Goal: Navigation & Orientation: Find specific page/section

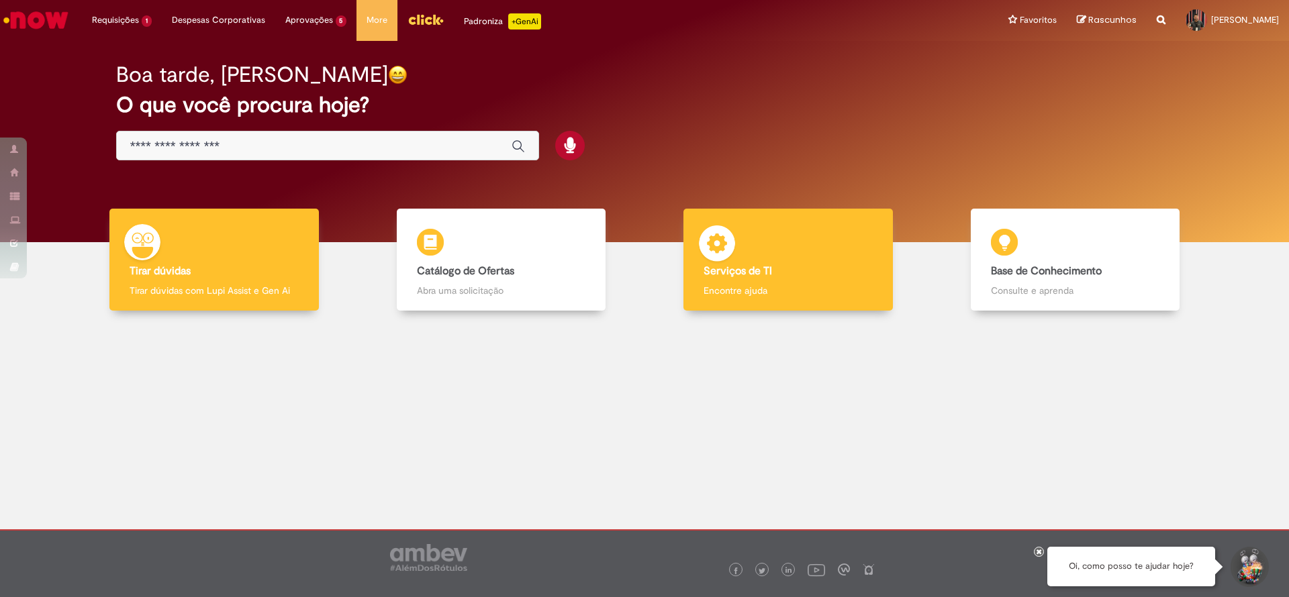
click at [781, 244] on div "Serviços de TI Serviços de TI Encontre ajuda" at bounding box center [787, 260] width 209 height 103
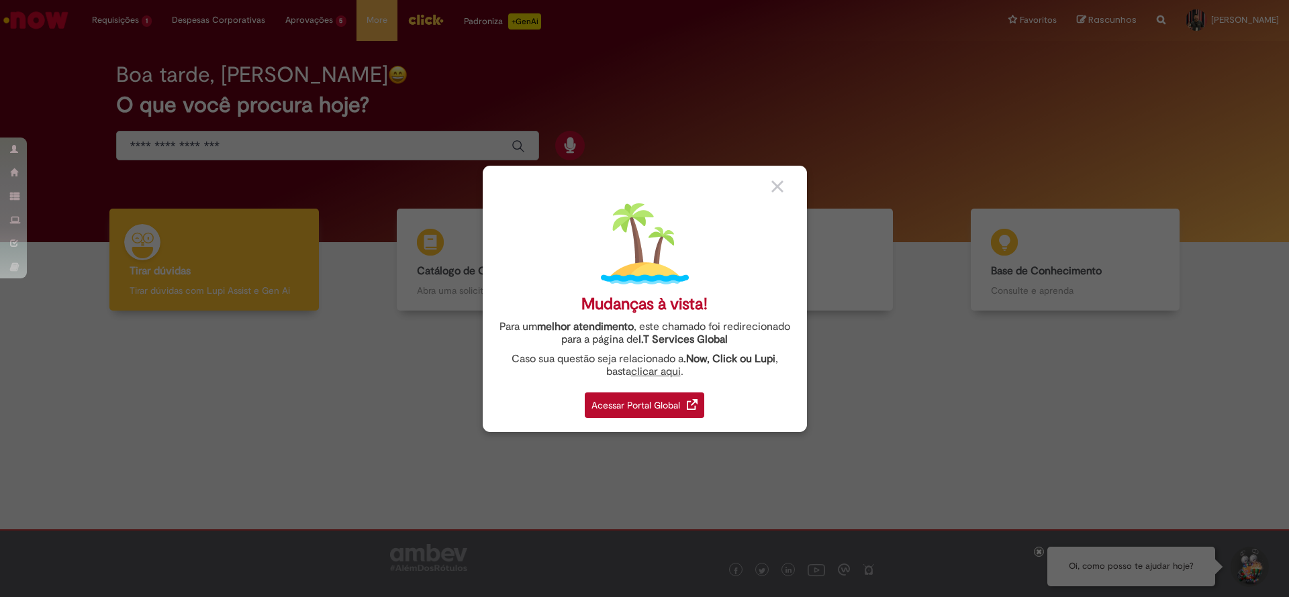
click at [622, 396] on div "Acessar Portal Global" at bounding box center [644, 406] width 119 height 26
